Goal: Task Accomplishment & Management: Manage account settings

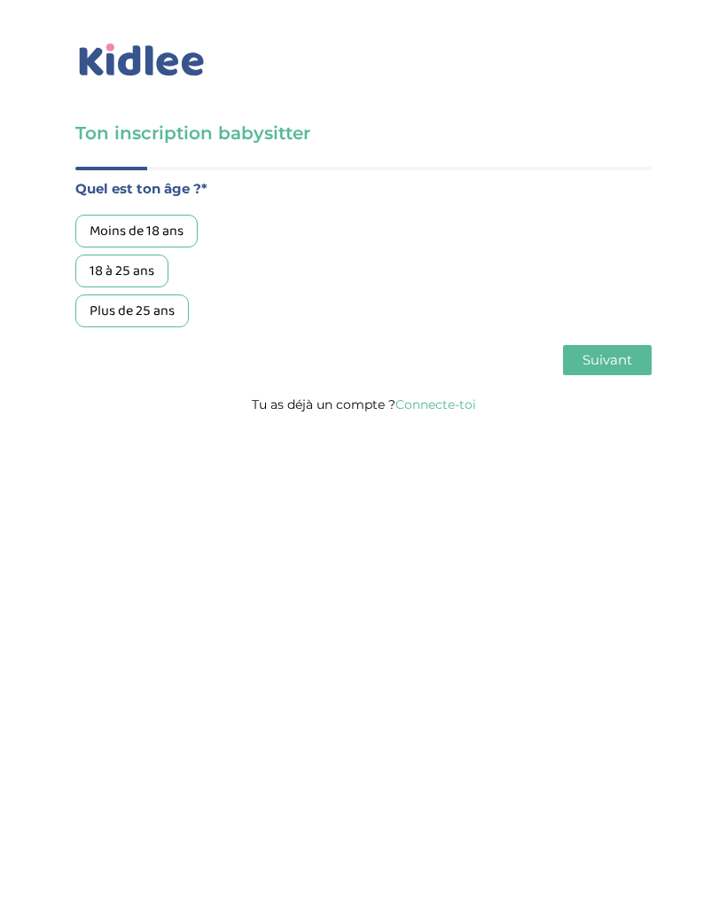
click at [437, 412] on link "Connecte-toi" at bounding box center [435, 404] width 81 height 16
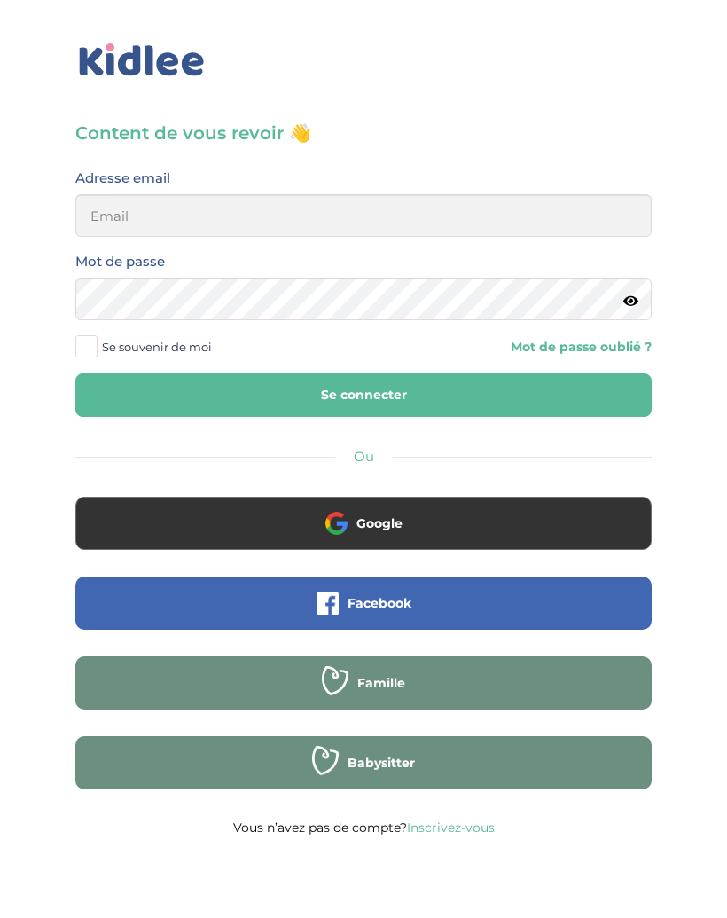
click at [495, 517] on button "Google" at bounding box center [363, 523] width 576 height 53
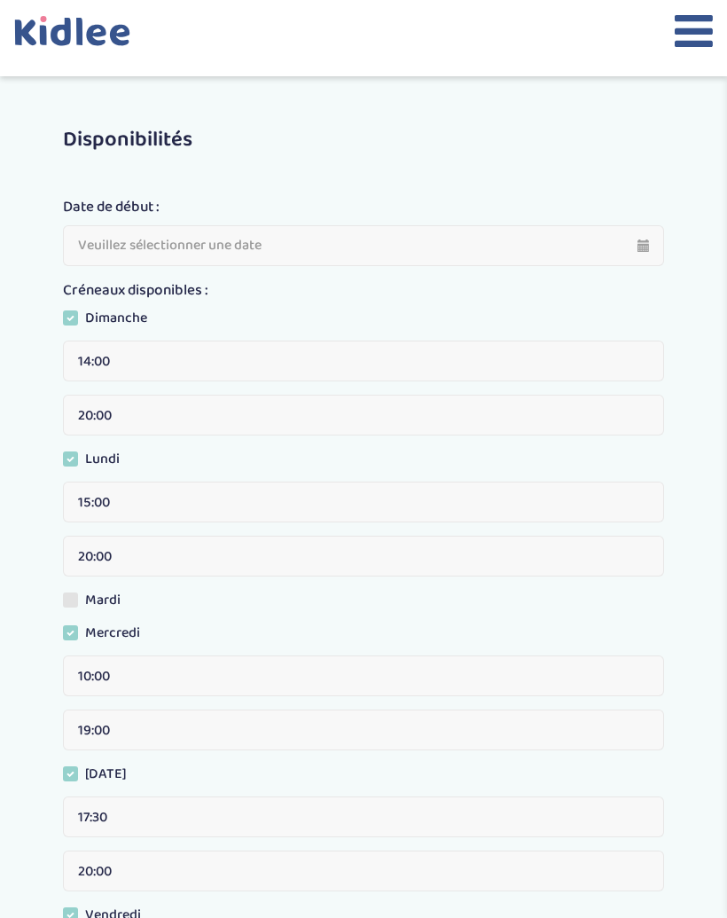
click at [685, 21] on icon at bounding box center [694, 31] width 38 height 44
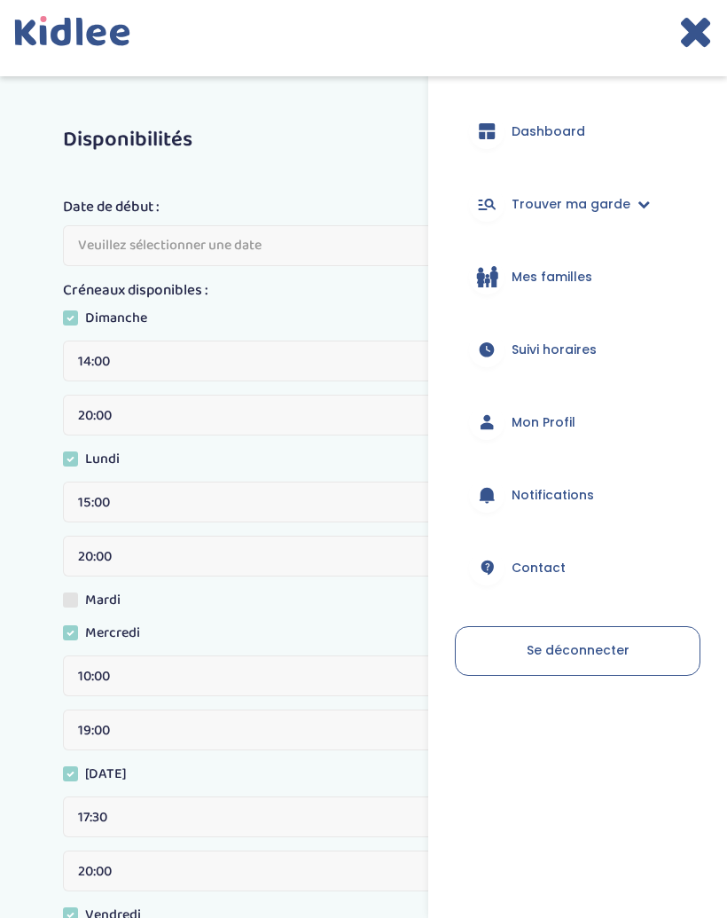
click at [535, 123] on span "Dashboard" at bounding box center [549, 131] width 74 height 19
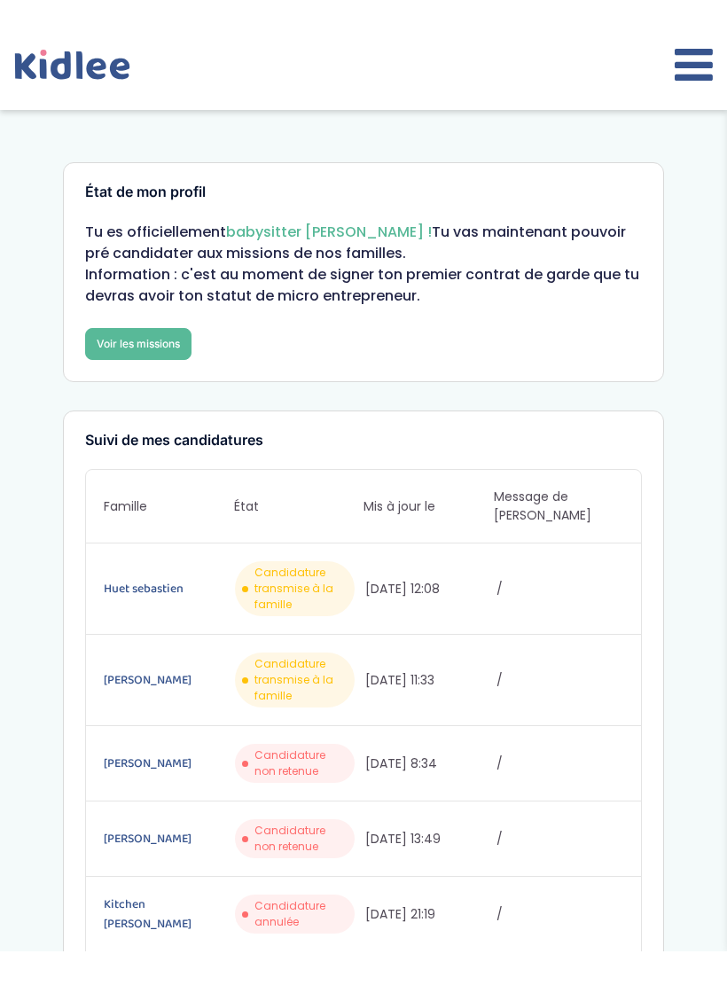
scroll to position [12, 0]
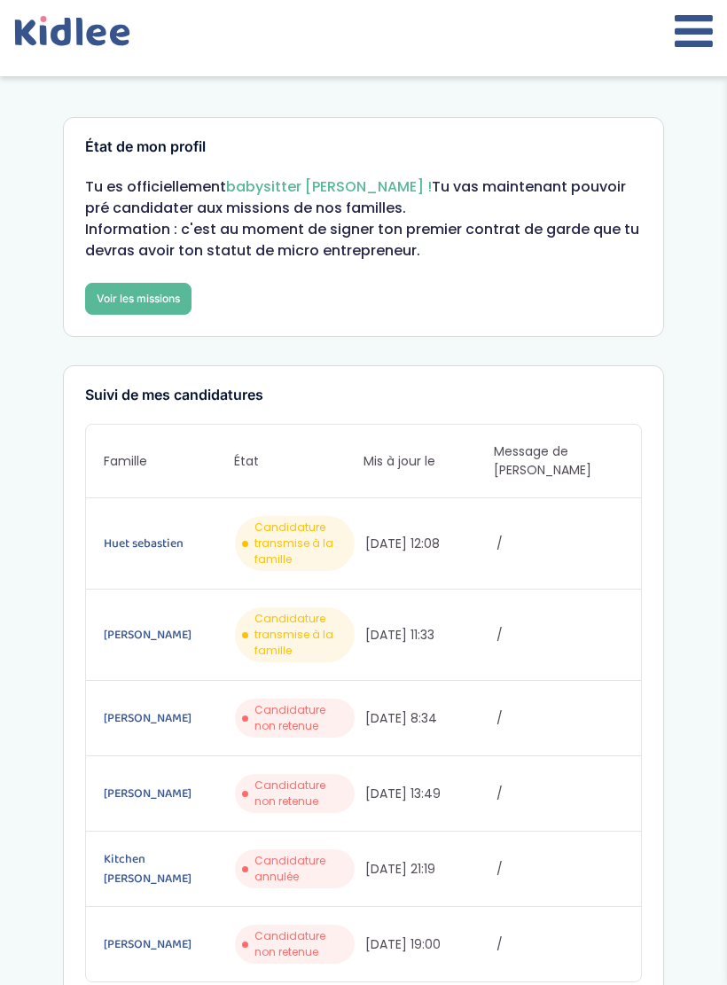
click at [133, 628] on link "Brzuchacz de Lavit Rafaele" at bounding box center [168, 635] width 128 height 20
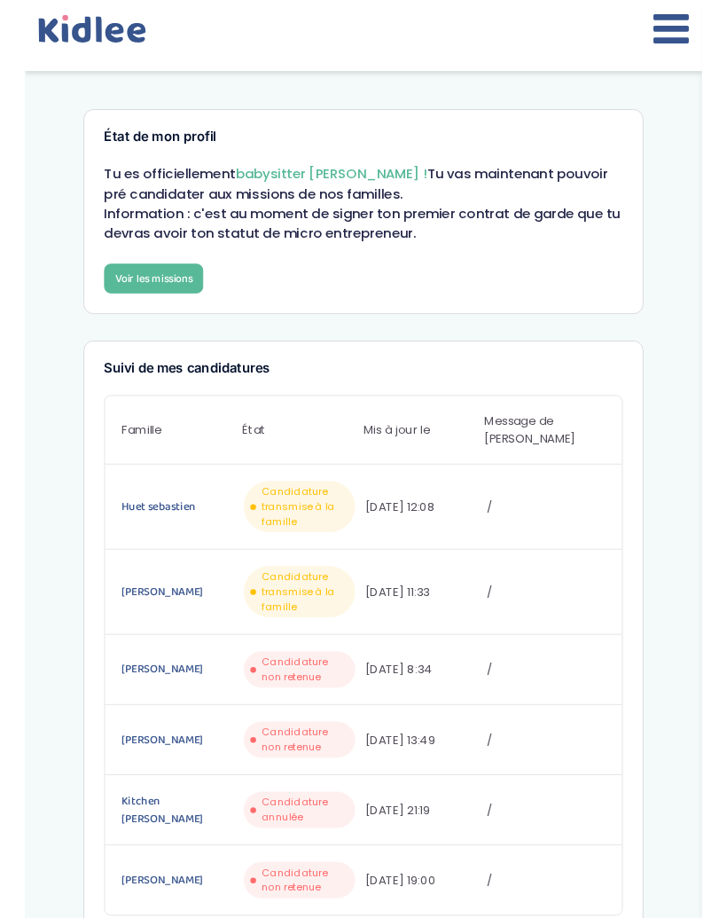
scroll to position [79, 0]
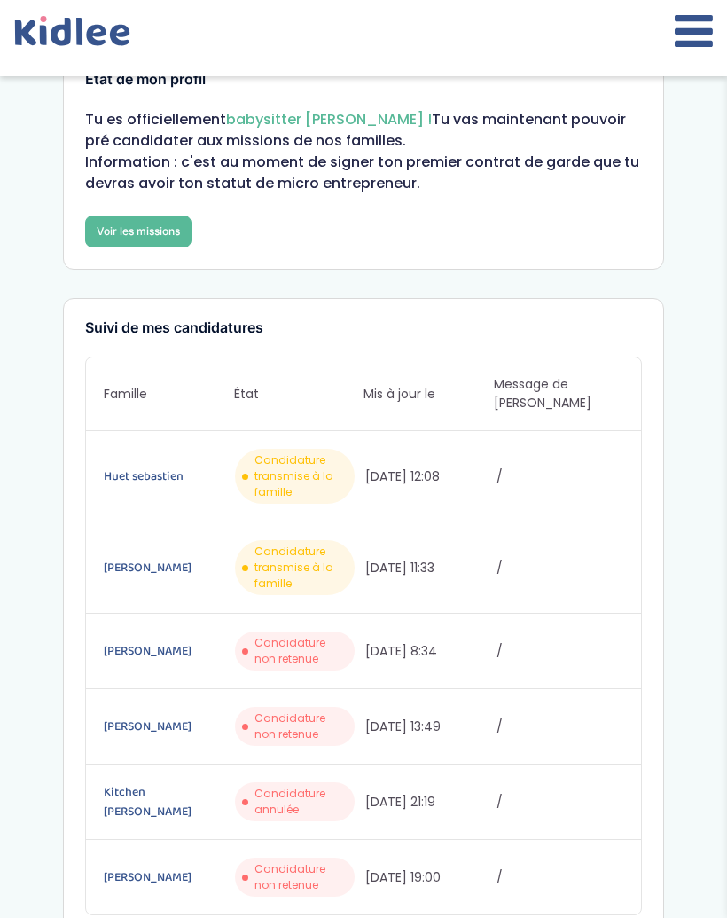
click at [149, 466] on link "Huet sebastien" at bounding box center [168, 476] width 128 height 20
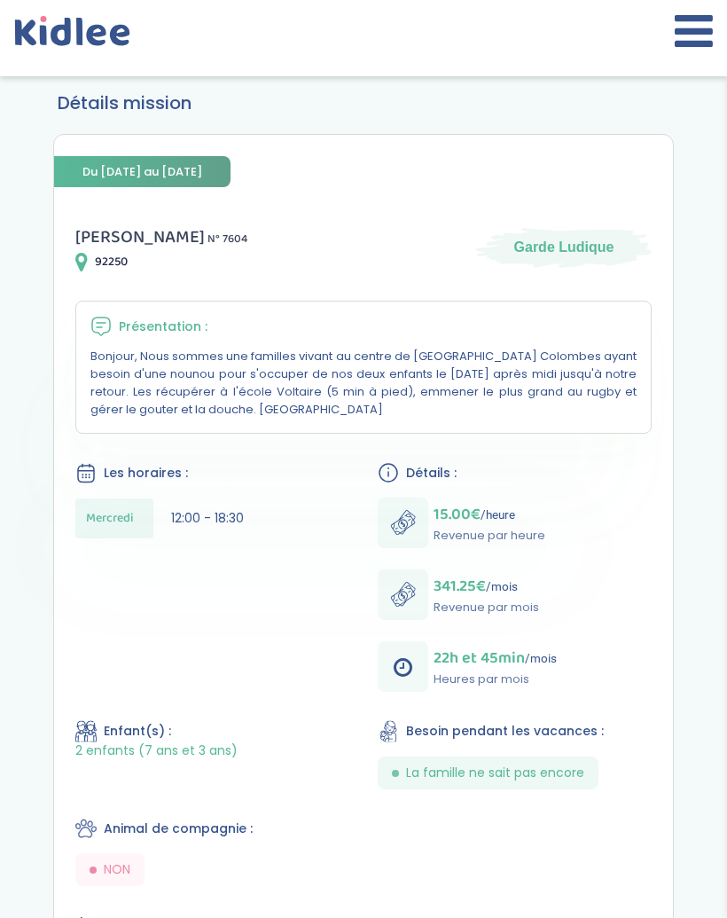
scroll to position [107, 0]
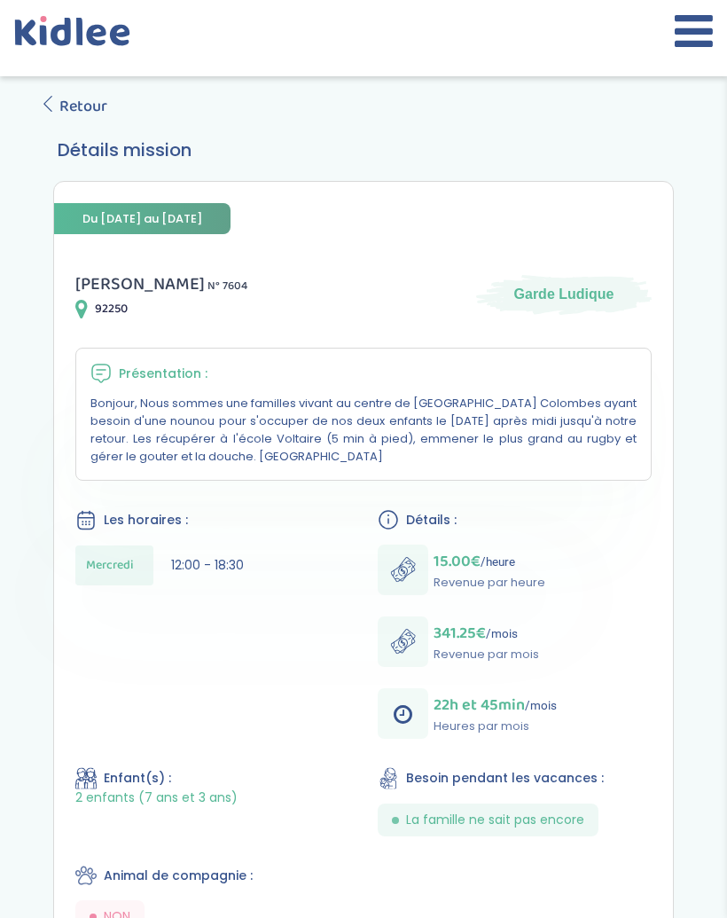
click at [115, 279] on span "[PERSON_NAME]" at bounding box center [139, 284] width 129 height 28
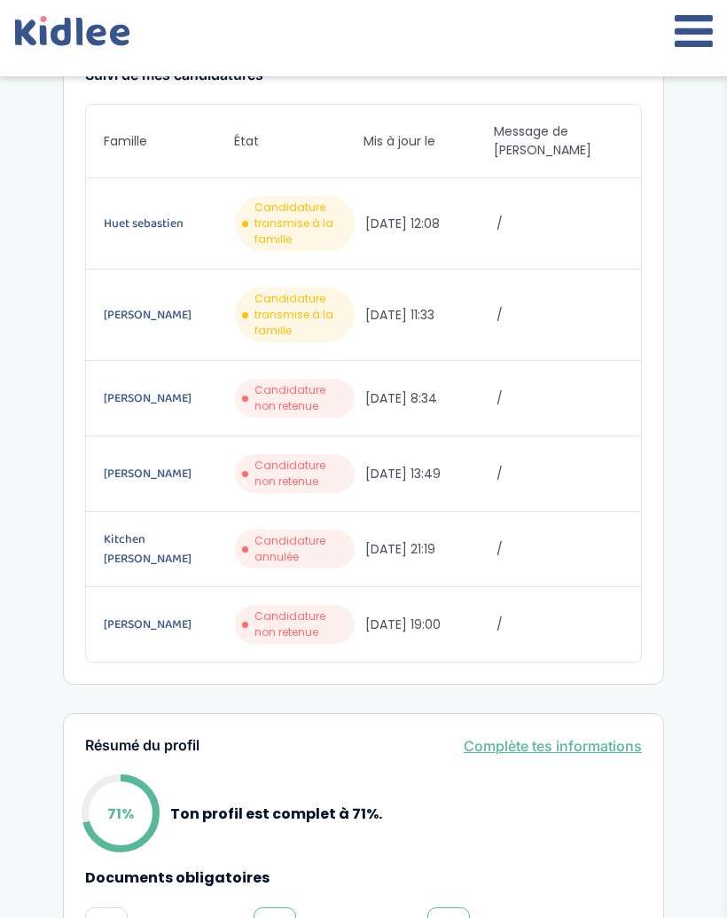
scroll to position [331, 0]
click at [123, 308] on link "[PERSON_NAME]" at bounding box center [168, 316] width 128 height 20
click at [121, 192] on div "Huet sebastien Candidature transmise à la famille [DATE] 12:08 /" at bounding box center [363, 224] width 555 height 91
click at [118, 215] on link "Huet sebastien" at bounding box center [168, 225] width 128 height 20
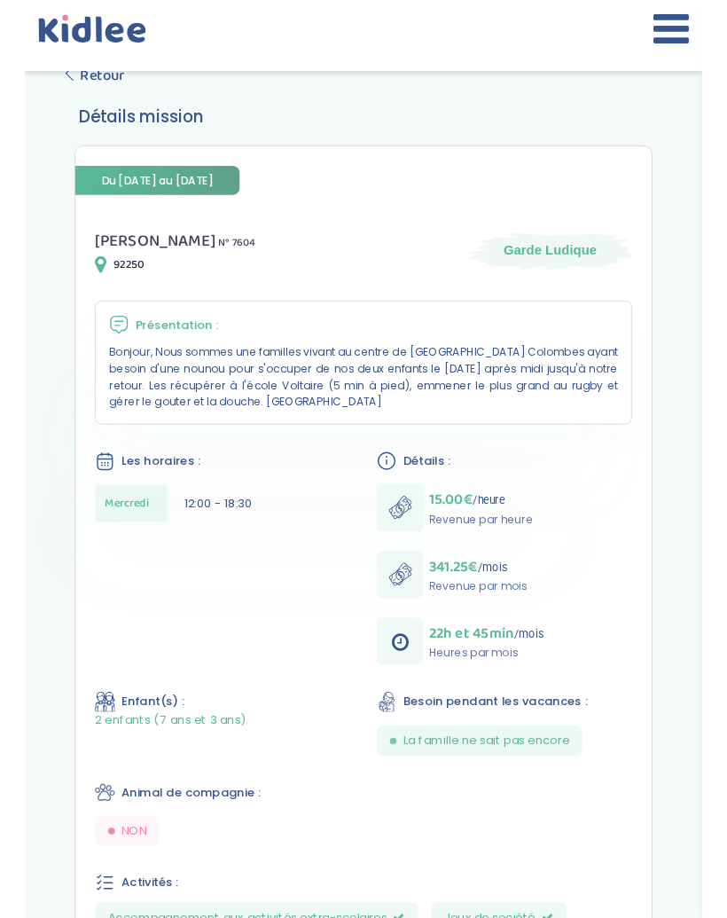
scroll to position [200, 0]
